Goal: Navigation & Orientation: Find specific page/section

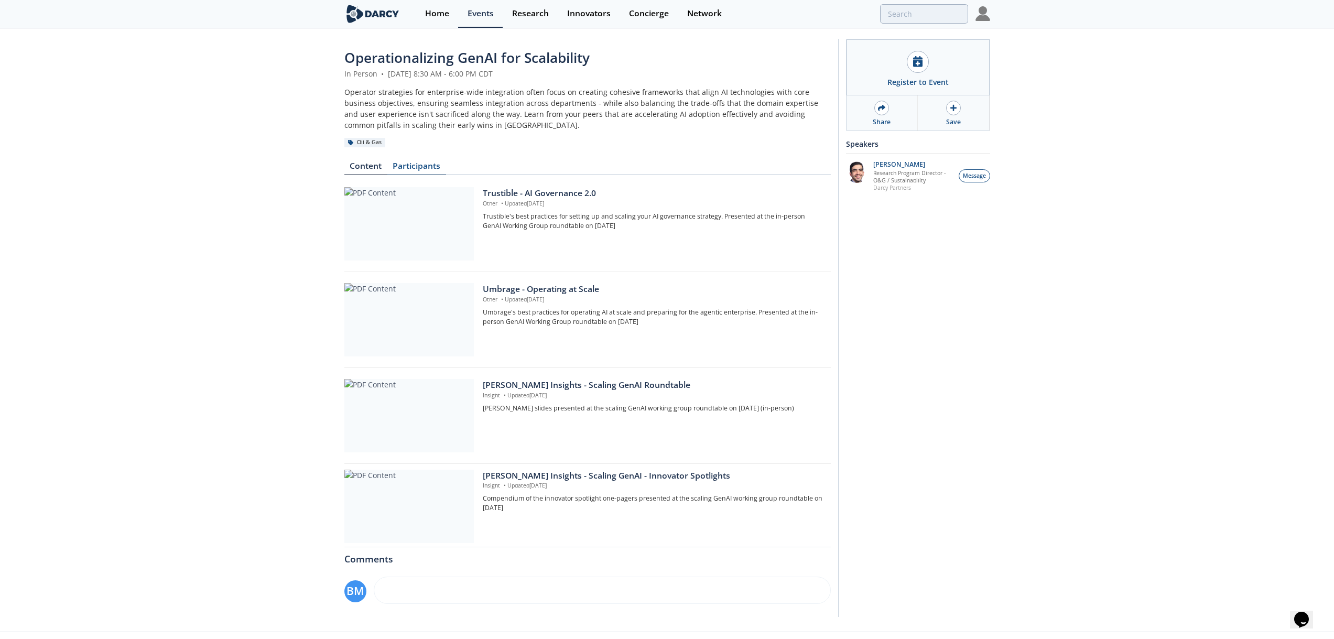
click at [427, 165] on link "Participants" at bounding box center [416, 168] width 59 height 13
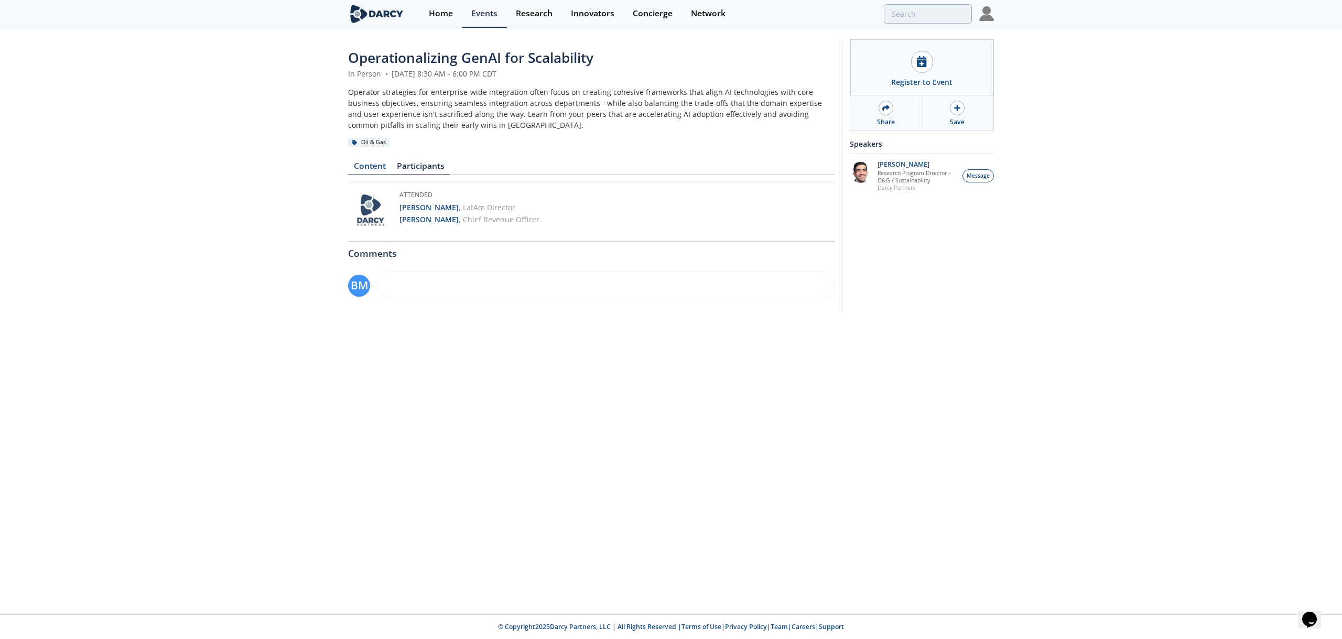
click at [373, 165] on link "Content" at bounding box center [369, 168] width 43 height 13
